Goal: Navigation & Orientation: Go to known website

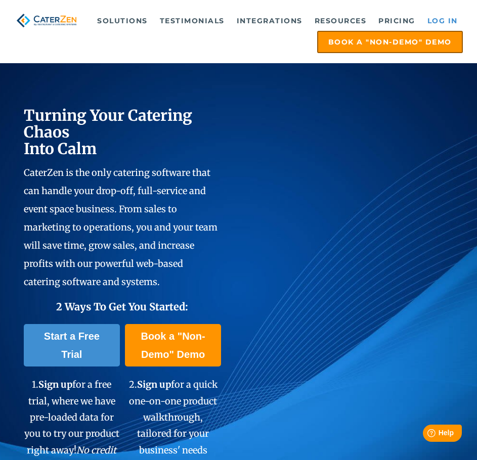
click at [450, 19] on link "Log in" at bounding box center [442, 21] width 40 height 20
click at [426, 13] on link "Log in" at bounding box center [442, 21] width 40 height 20
